Goal: Navigation & Orientation: Find specific page/section

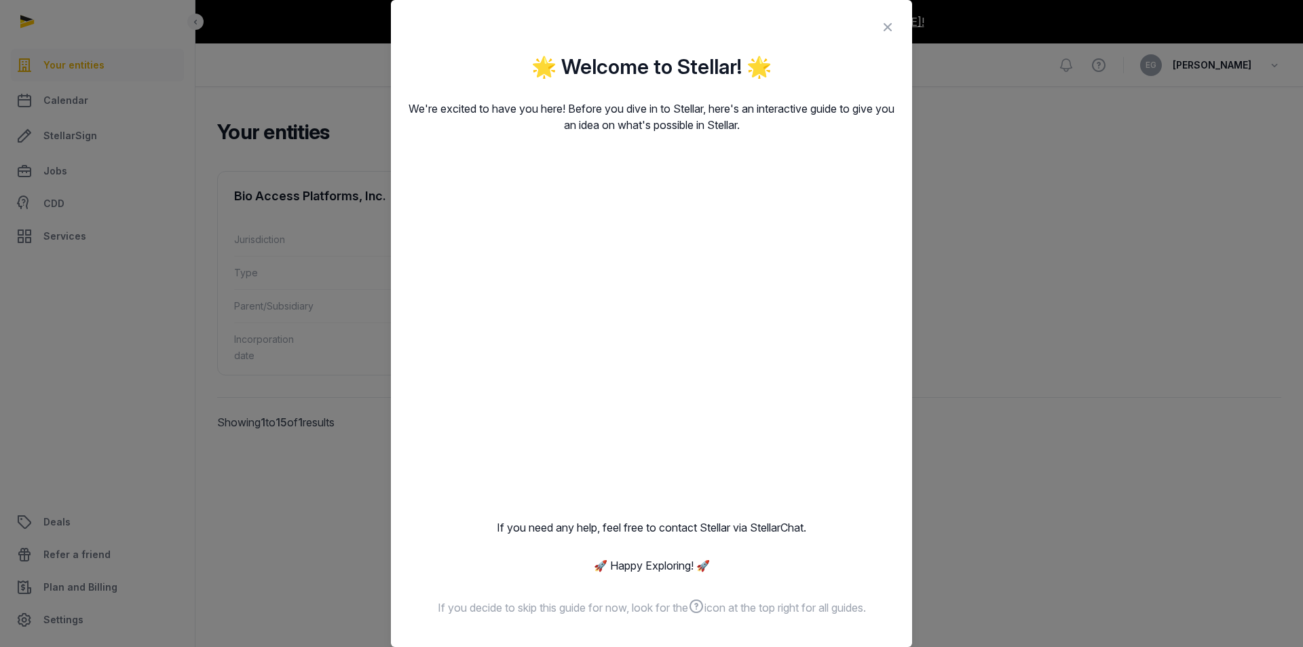
click at [880, 30] on icon at bounding box center [888, 27] width 16 height 22
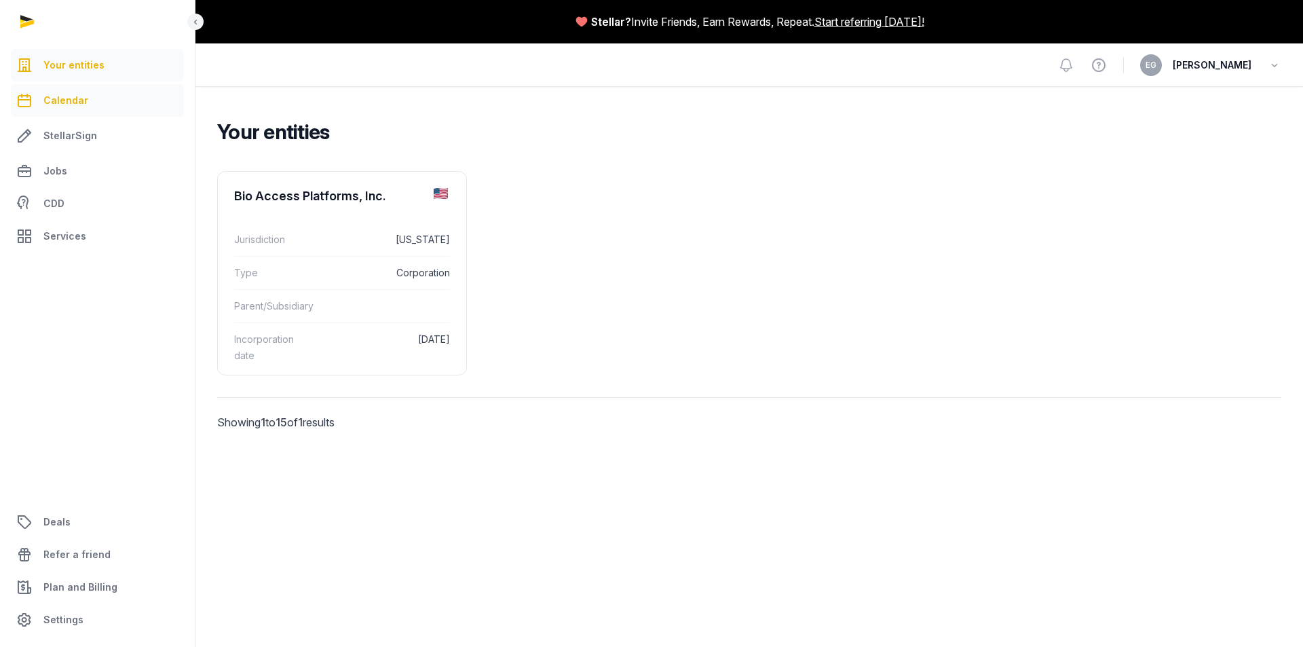
click at [99, 96] on link "Calendar" at bounding box center [97, 100] width 173 height 33
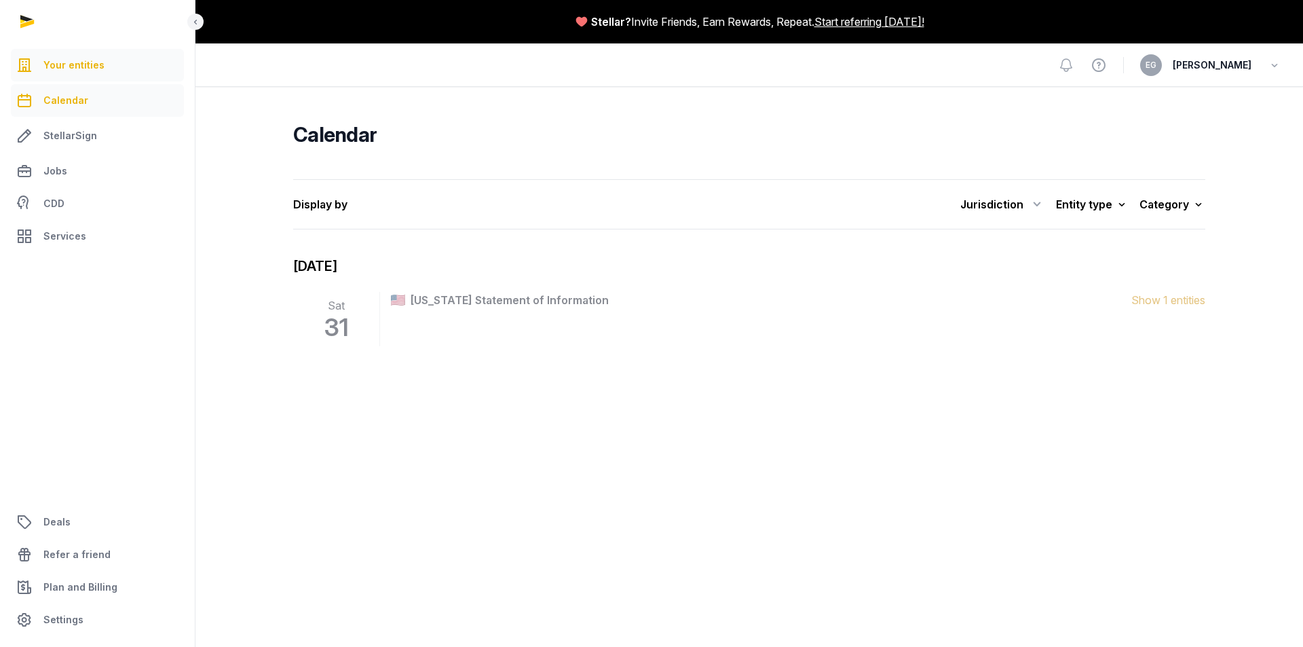
click at [102, 63] on link "Your entities" at bounding box center [97, 65] width 173 height 33
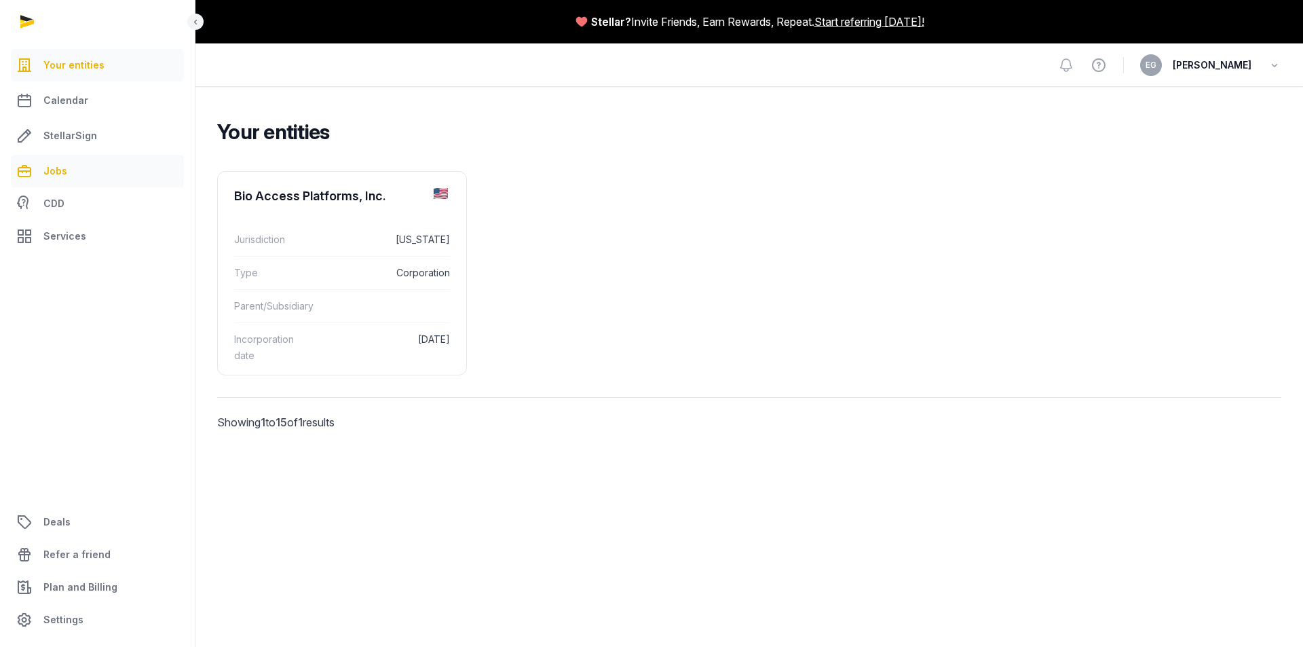
click at [104, 179] on link "Jobs" at bounding box center [97, 171] width 173 height 33
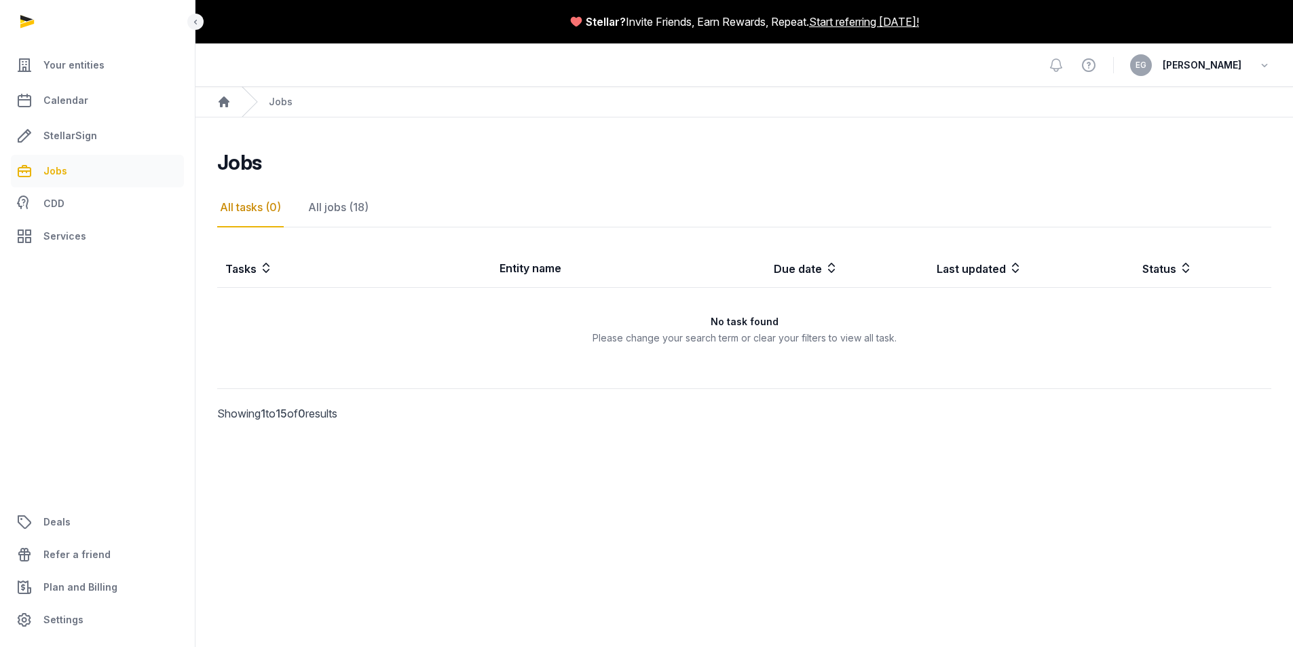
click at [107, 152] on ul "Your entities Calendar StellarSign Jobs CDD Services" at bounding box center [97, 151] width 173 height 204
click at [105, 141] on link "StellarSign" at bounding box center [97, 135] width 173 height 33
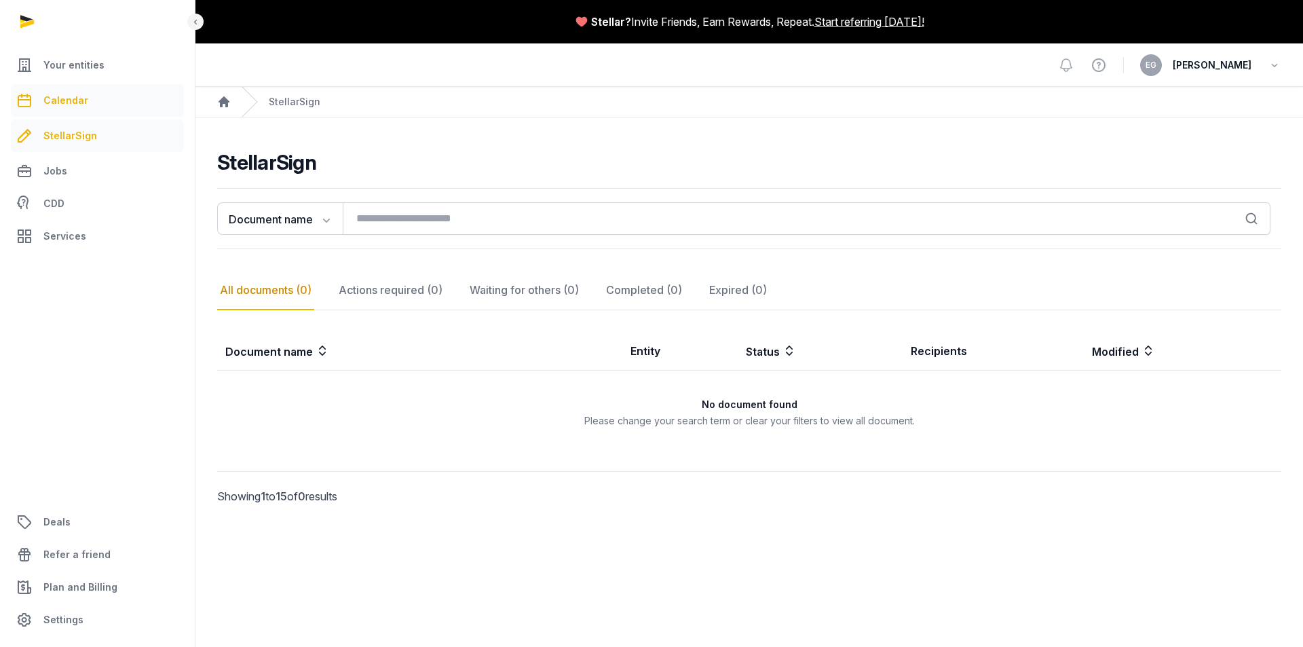
click at [92, 102] on link "Calendar" at bounding box center [97, 100] width 173 height 33
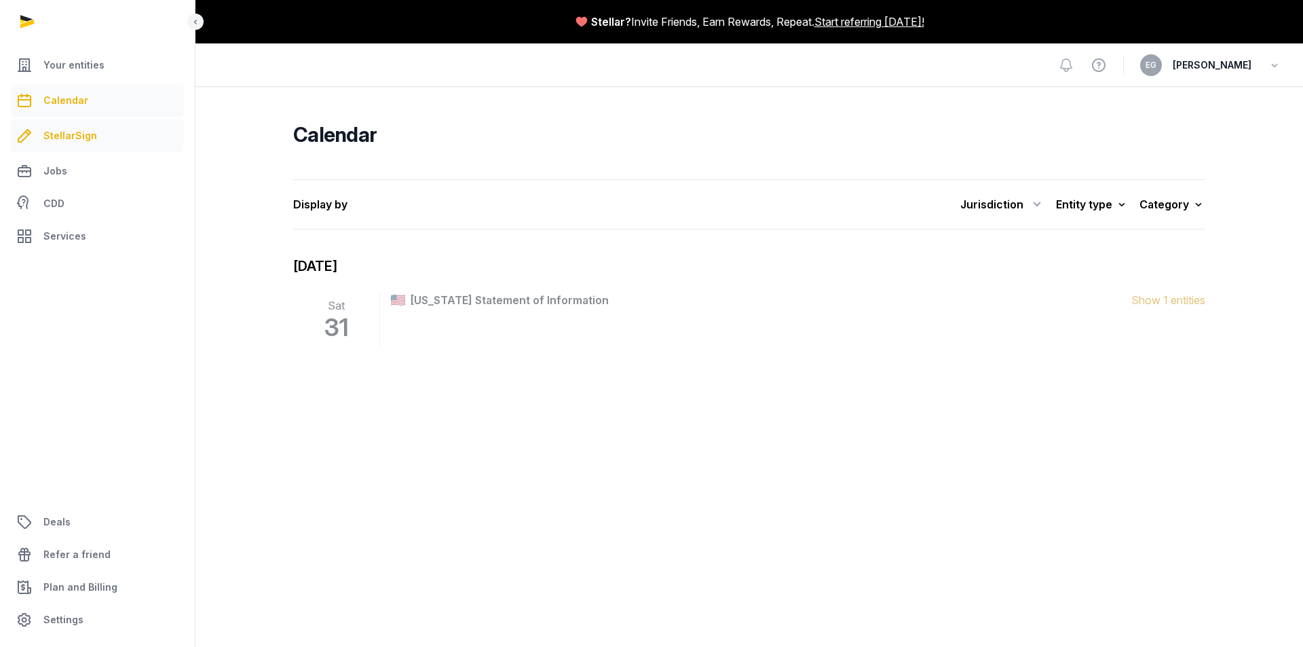
click at [90, 119] on link "StellarSign" at bounding box center [97, 135] width 173 height 33
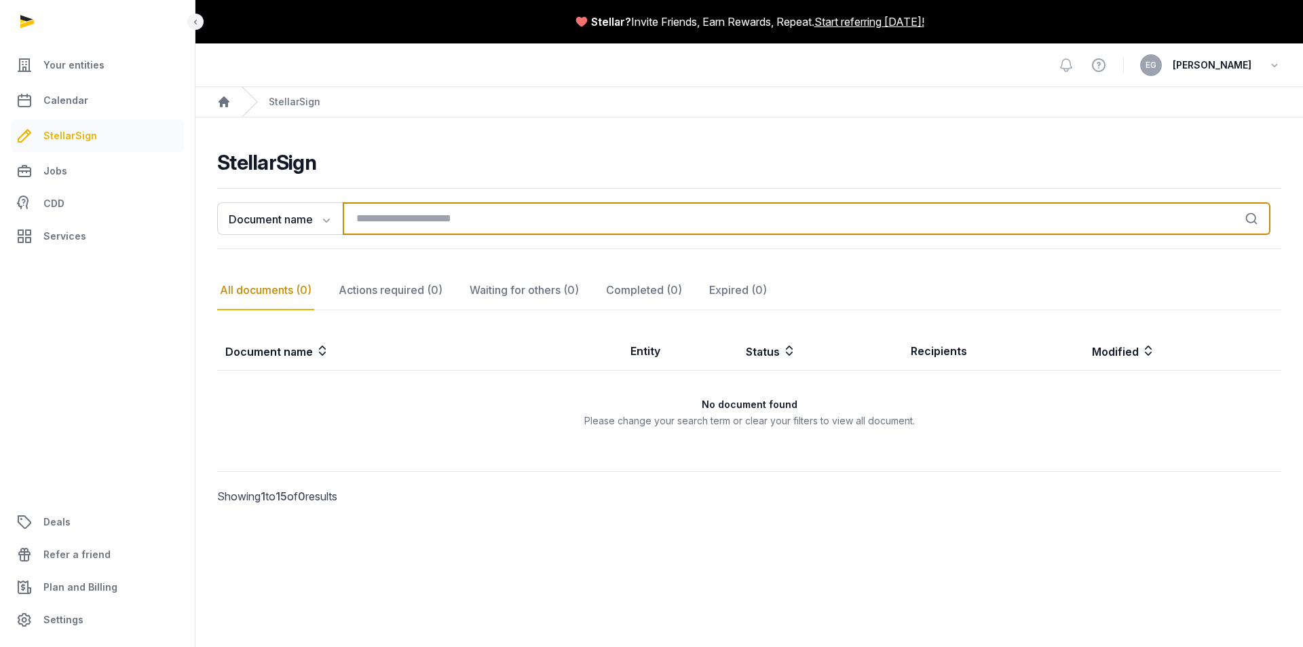
click at [464, 204] on input "search" at bounding box center [807, 218] width 928 height 33
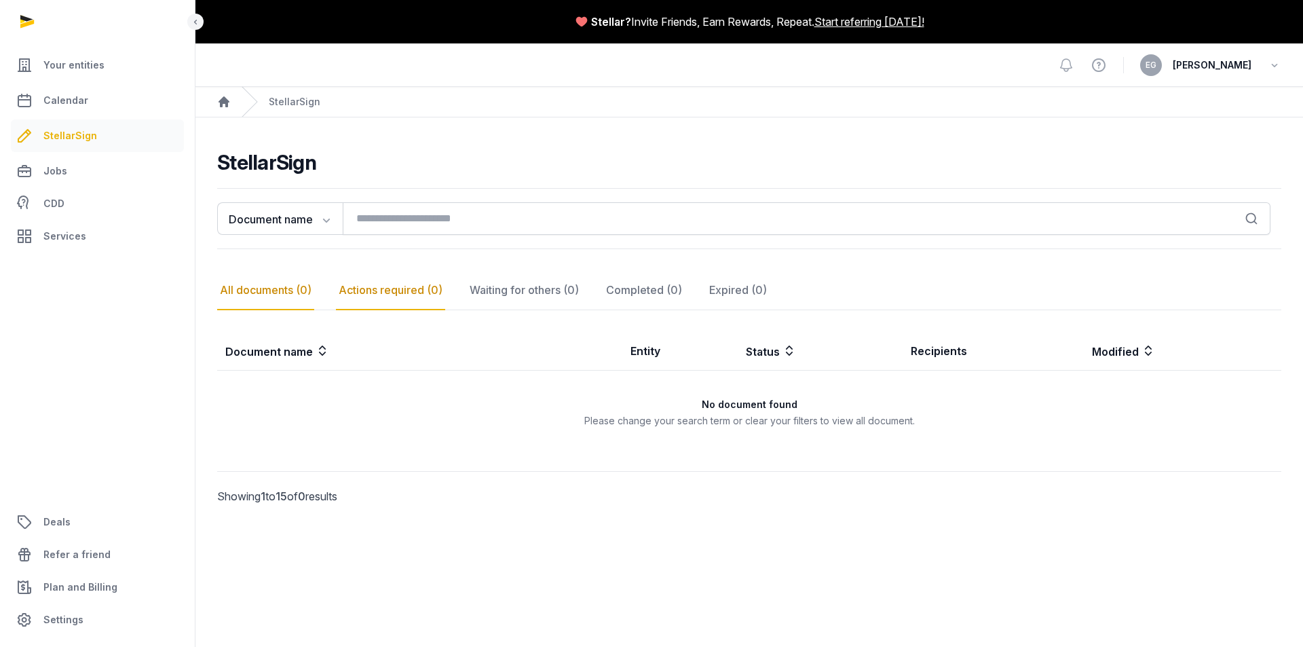
click at [408, 297] on div "Actions required (0)" at bounding box center [390, 290] width 109 height 39
click at [305, 298] on div "All documents (0)" at bounding box center [265, 290] width 97 height 39
drag, startPoint x: 476, startPoint y: 297, endPoint x: 487, endPoint y: 296, distance: 10.9
click at [477, 297] on div "Waiting for others (0)" at bounding box center [524, 290] width 115 height 39
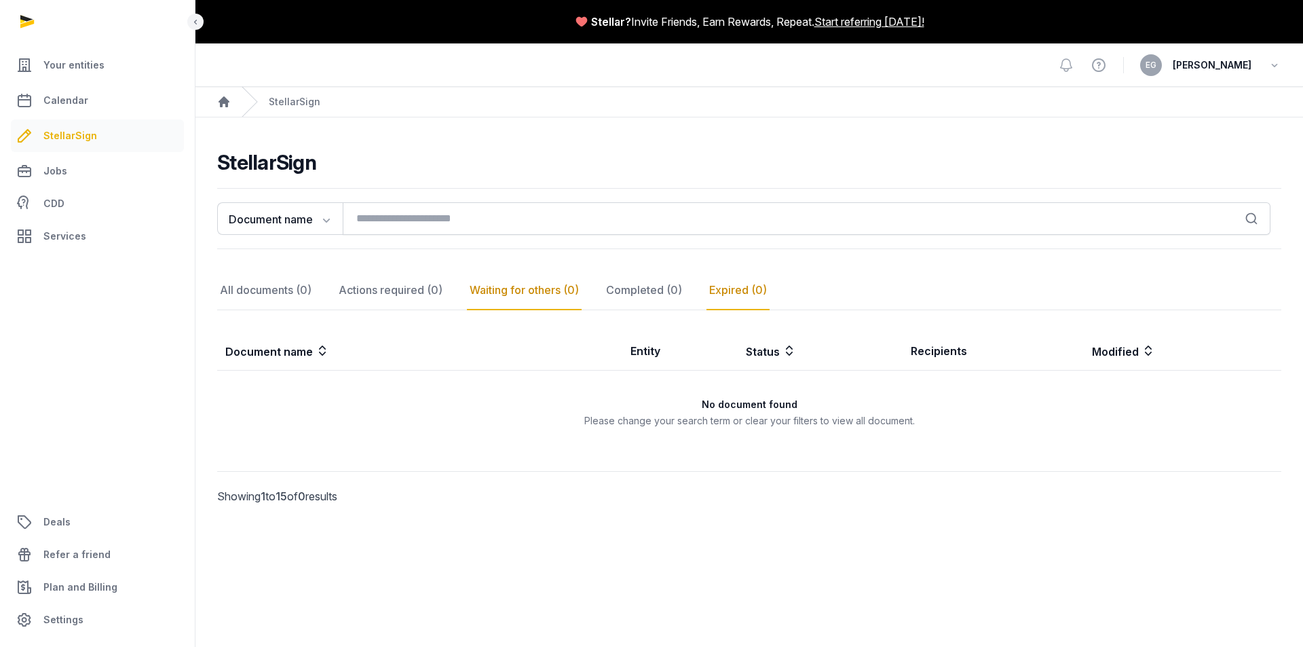
click at [674, 297] on div "Completed (0)" at bounding box center [643, 290] width 81 height 39
click at [772, 297] on nav "All documents (0) Actions required (0) Waiting for others (0) Completed (0) Exp…" at bounding box center [749, 290] width 1064 height 39
click at [80, 106] on span "Calendar" at bounding box center [65, 100] width 45 height 16
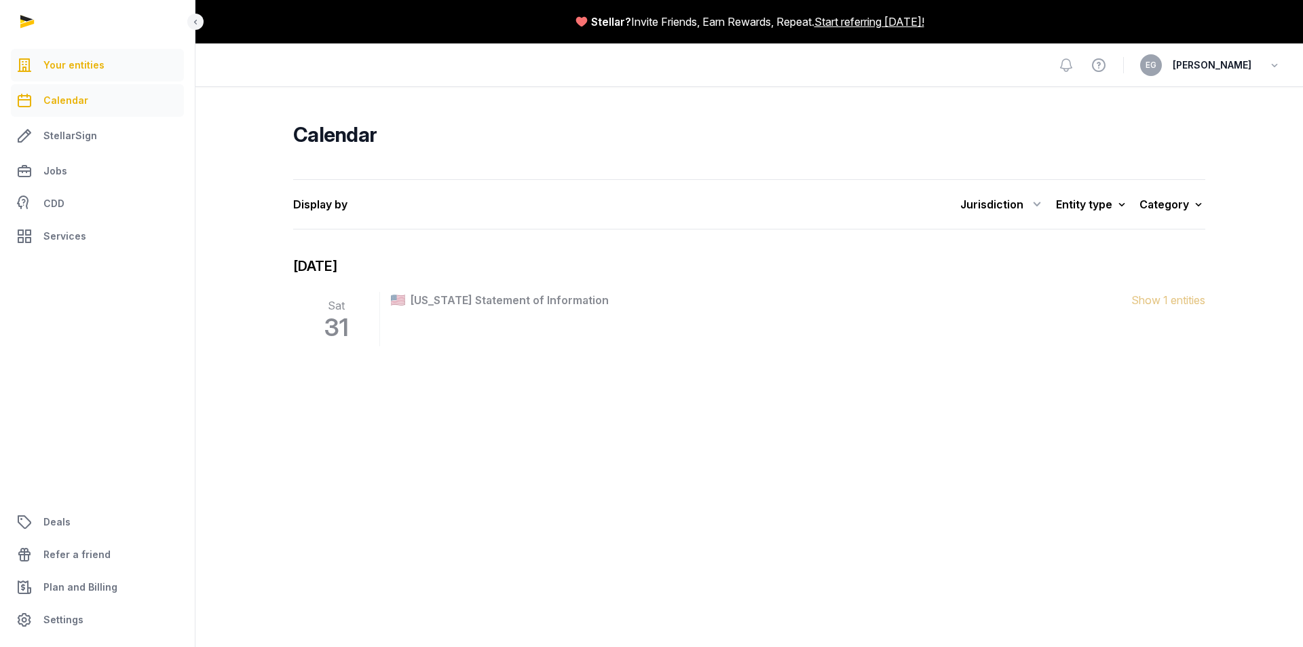
click at [96, 71] on span "Your entities" at bounding box center [73, 65] width 61 height 16
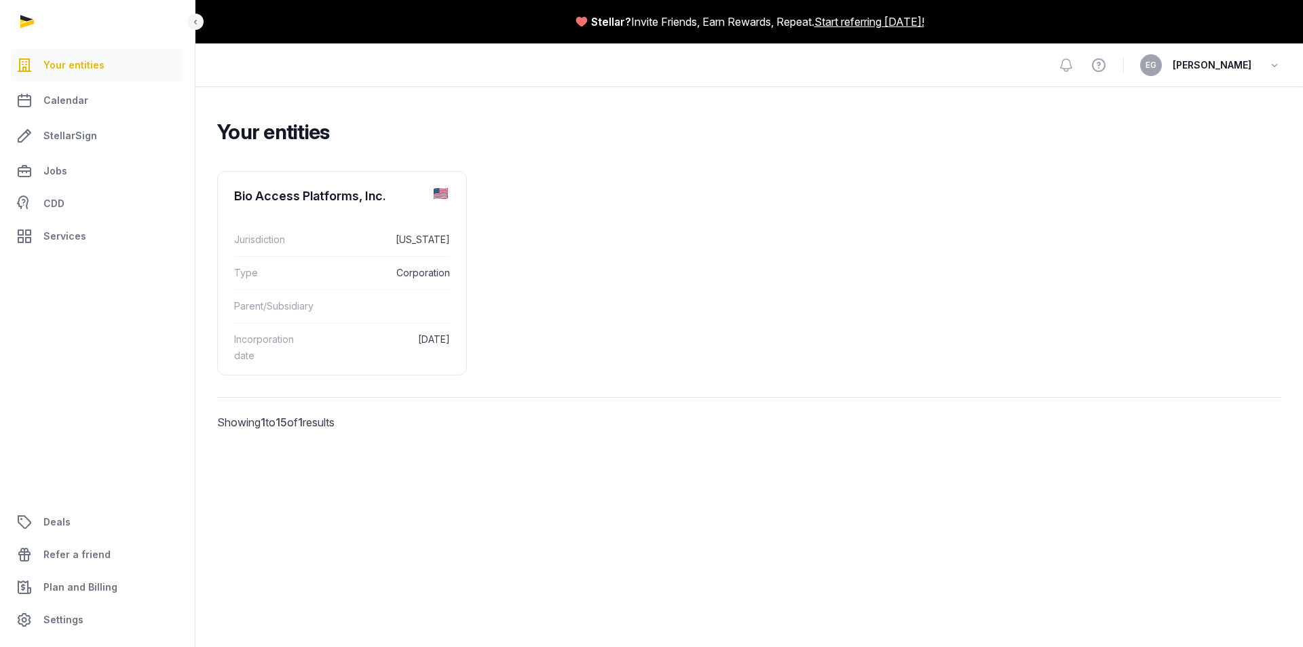
click at [79, 117] on ul "Your entities Calendar StellarSign Jobs CDD Services" at bounding box center [97, 151] width 173 height 204
click at [98, 139] on link "StellarSign" at bounding box center [97, 135] width 173 height 33
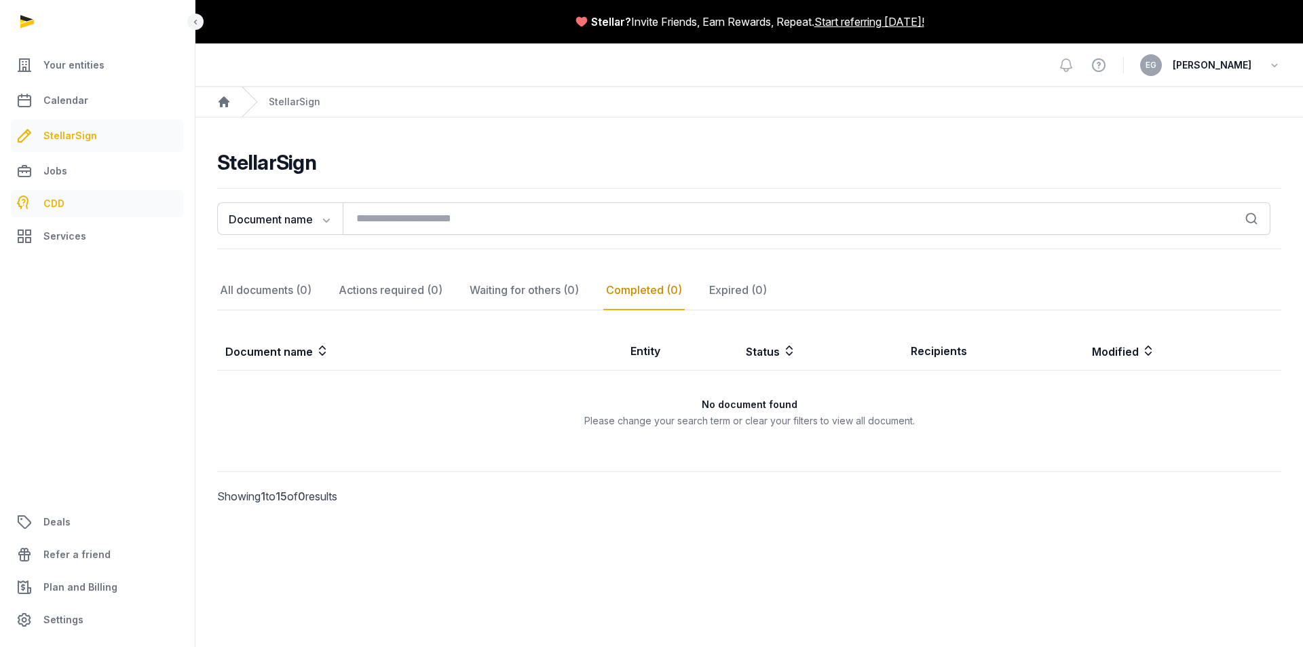
click at [68, 206] on link "CDD" at bounding box center [97, 203] width 173 height 27
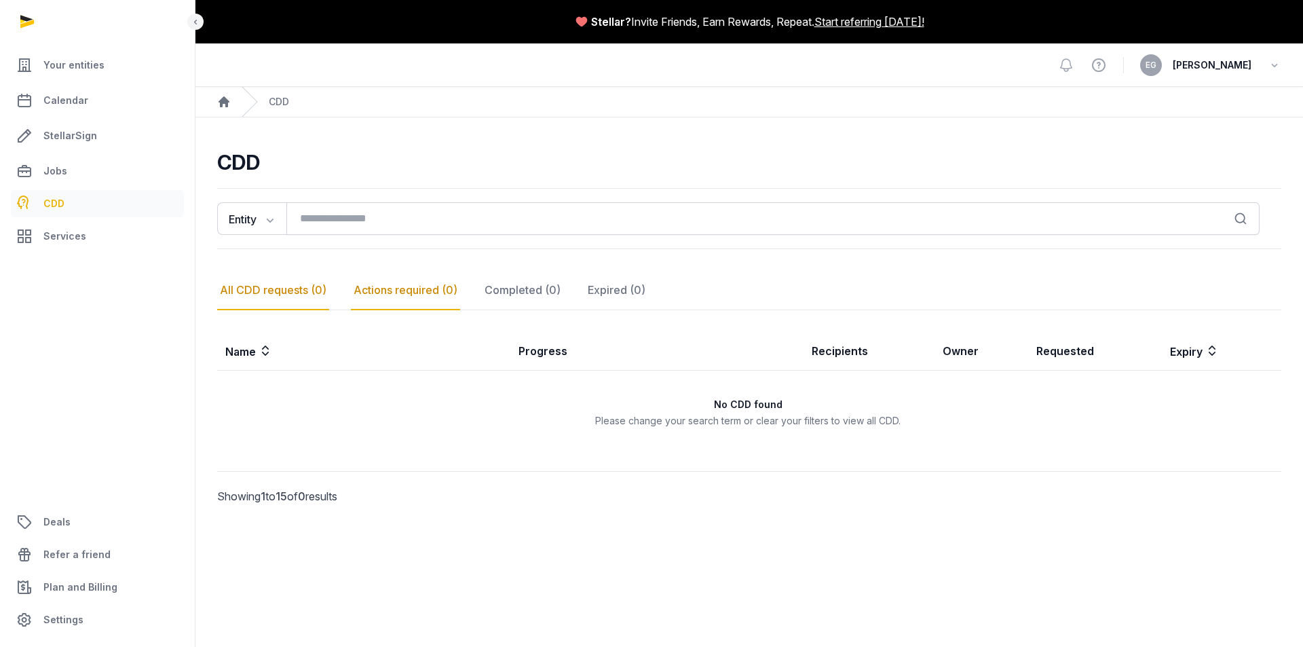
click at [410, 297] on div "Actions required (0)" at bounding box center [405, 290] width 109 height 39
click at [501, 295] on div "Completed (0)" at bounding box center [522, 290] width 81 height 39
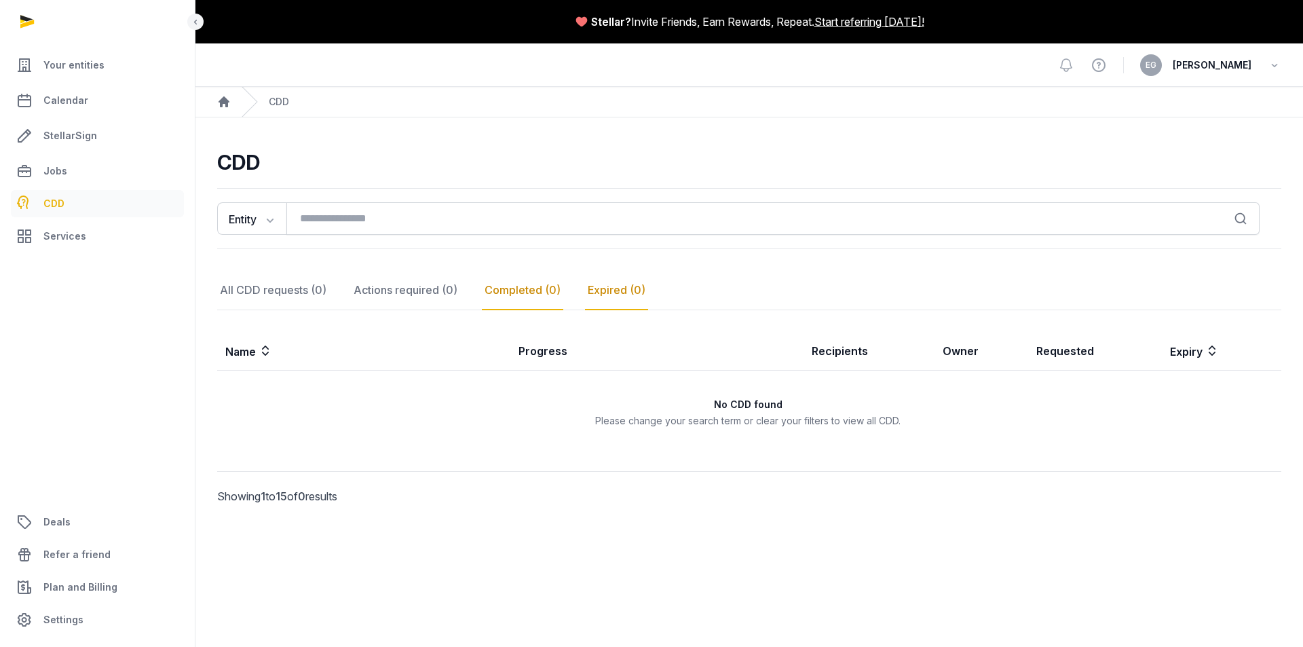
click at [601, 295] on div "Expired (0)" at bounding box center [616, 290] width 63 height 39
click at [681, 292] on nav "All CDD requests (0) Actions required (0) Completed (0) Expired (0)" at bounding box center [749, 290] width 1064 height 39
click at [990, 359] on th "Owner" at bounding box center [982, 351] width 94 height 39
click at [461, 352] on th "Name" at bounding box center [363, 351] width 293 height 39
click at [527, 356] on th "Progress" at bounding box center [656, 351] width 293 height 39
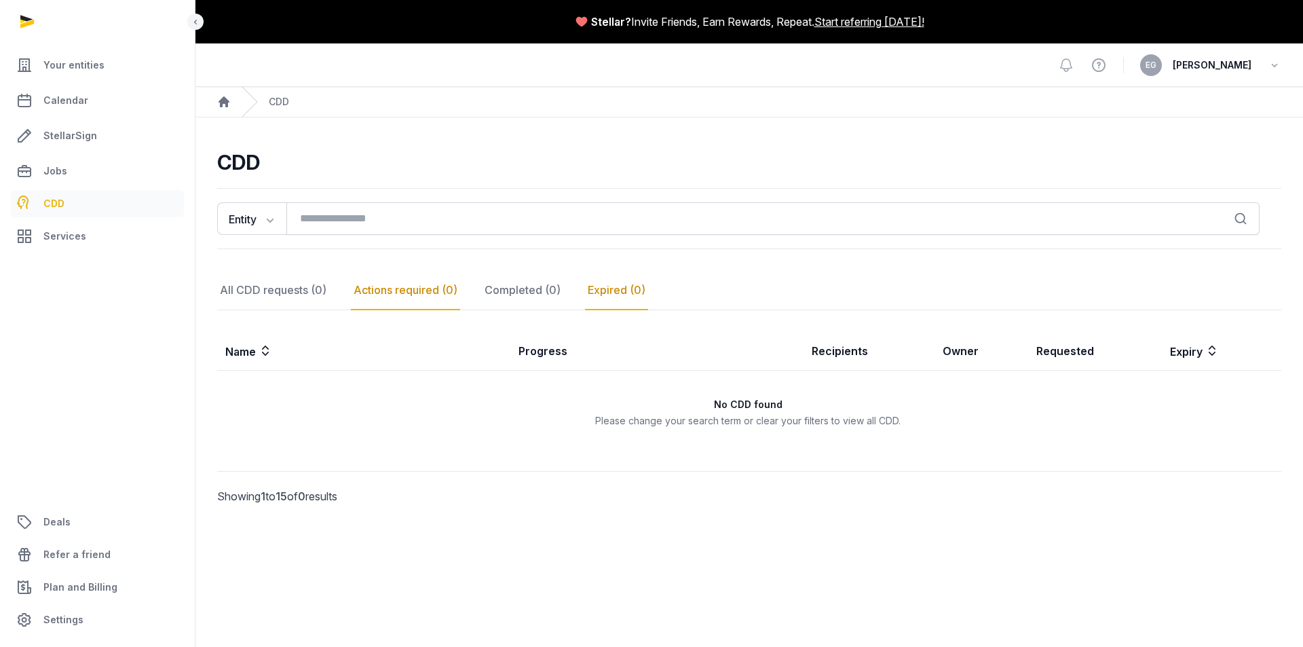
click at [423, 297] on div "Actions required (0)" at bounding box center [405, 290] width 109 height 39
click at [302, 286] on div "All CDD requests (0)" at bounding box center [273, 290] width 112 height 39
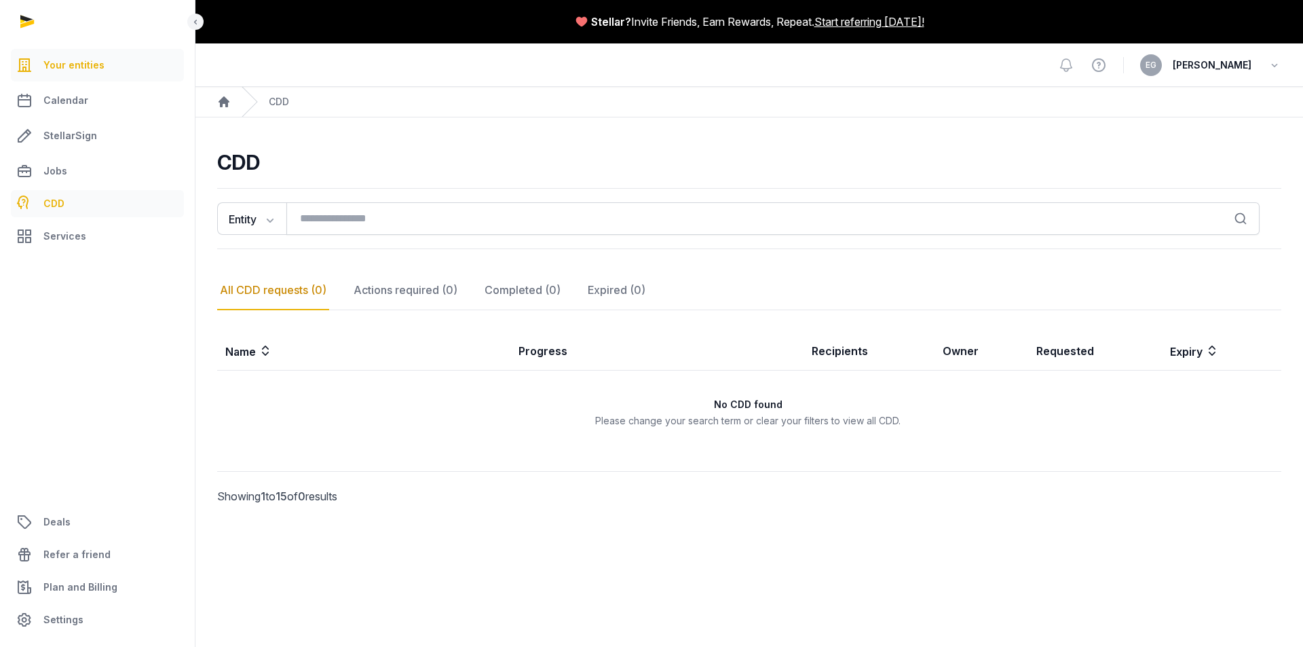
click at [88, 77] on link "Your entities" at bounding box center [97, 65] width 173 height 33
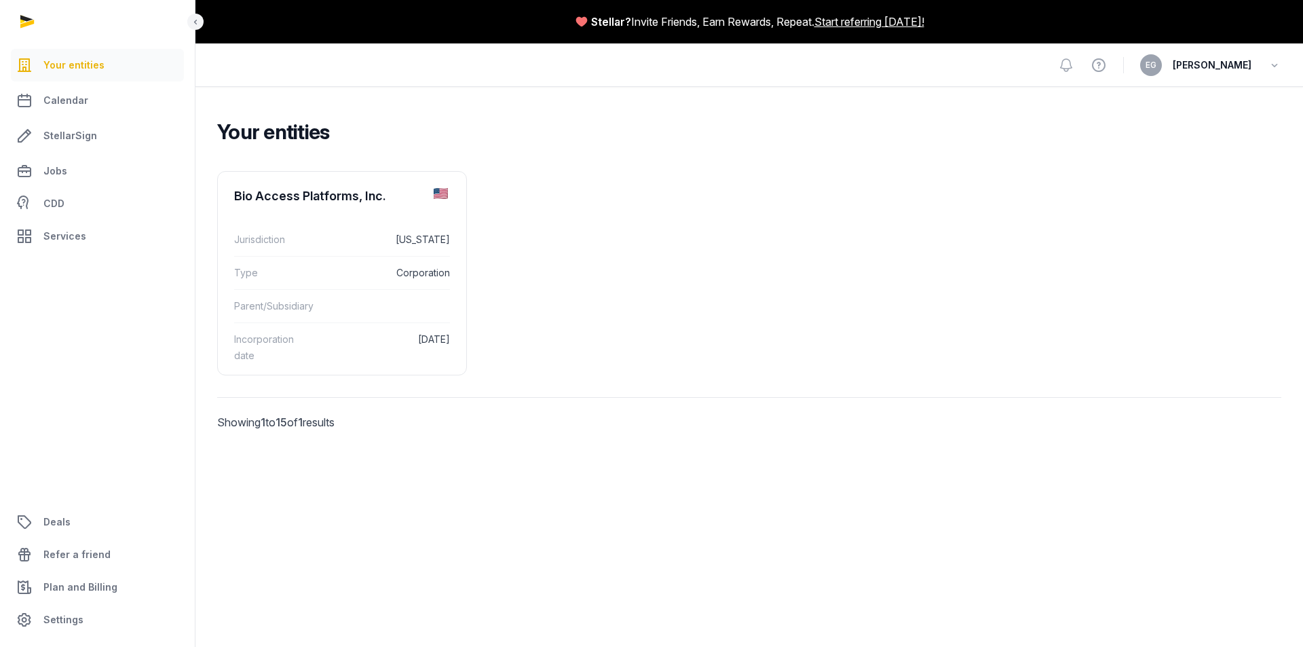
click at [738, 130] on h2 "Your entities" at bounding box center [743, 131] width 1053 height 24
click at [601, 144] on div "Your entities Bio Access Platforms, Inc. Jurisdiction [US_STATE] Type Corporati…" at bounding box center [749, 293] width 1108 height 349
